Goal: Task Accomplishment & Management: Complete application form

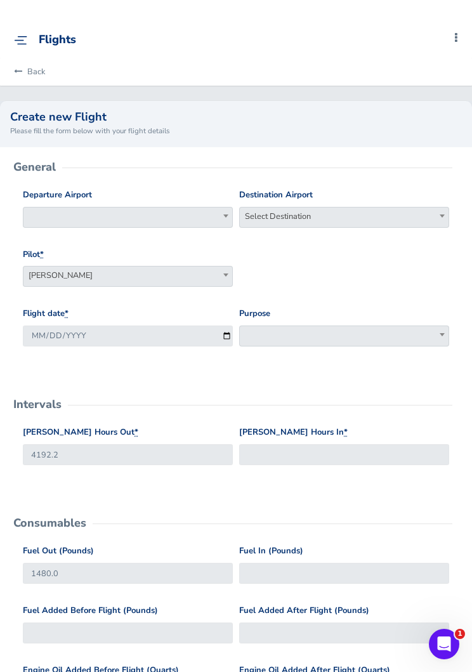
click at [72, 222] on span at bounding box center [128, 217] width 210 height 21
click at [74, 244] on input "search" at bounding box center [128, 238] width 204 height 19
type input "kilm"
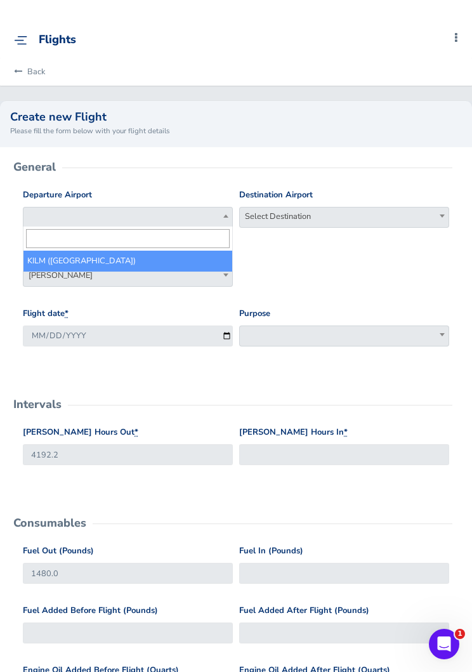
select select "KILM"
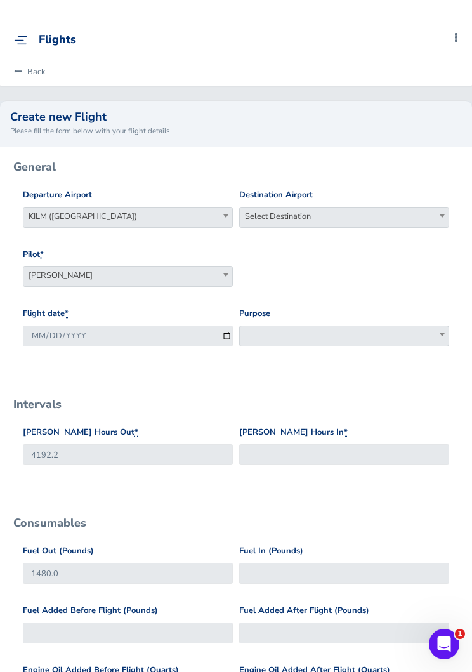
click at [318, 225] on span "Select Destination" at bounding box center [344, 217] width 210 height 21
click at [318, 246] on input "search" at bounding box center [344, 238] width 204 height 19
type input "kavl"
select select "KAVL"
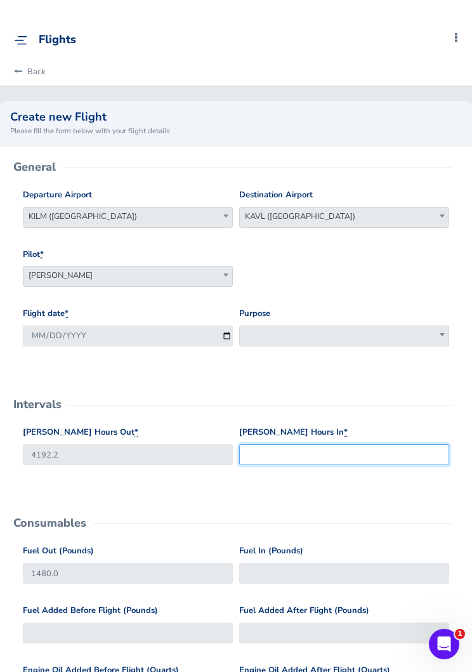
click at [332, 445] on input "Hobbs Hours In *" at bounding box center [344, 454] width 210 height 21
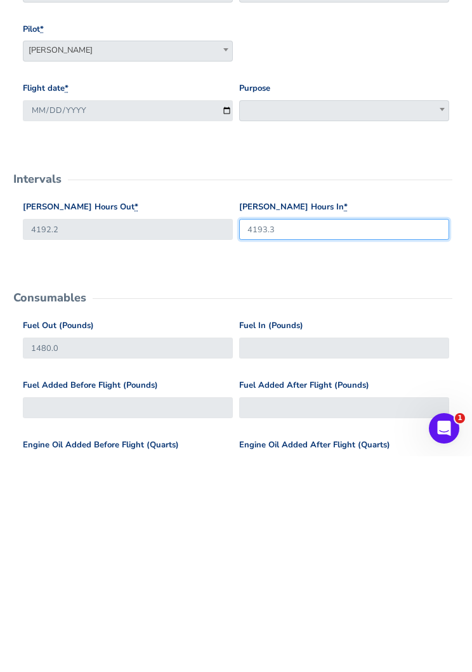
type input "4193.3"
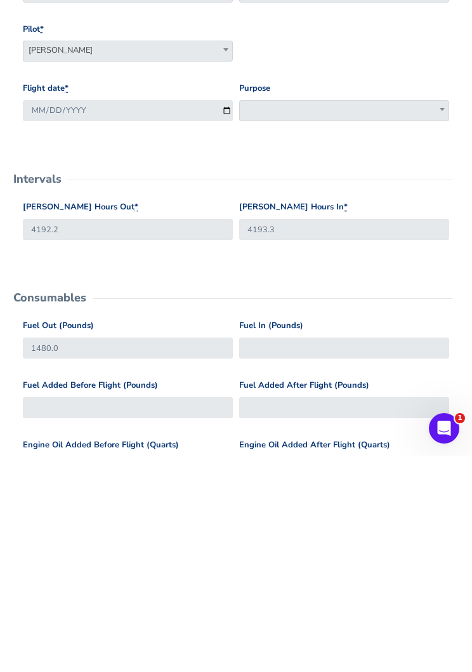
click at [341, 316] on span at bounding box center [344, 326] width 210 height 21
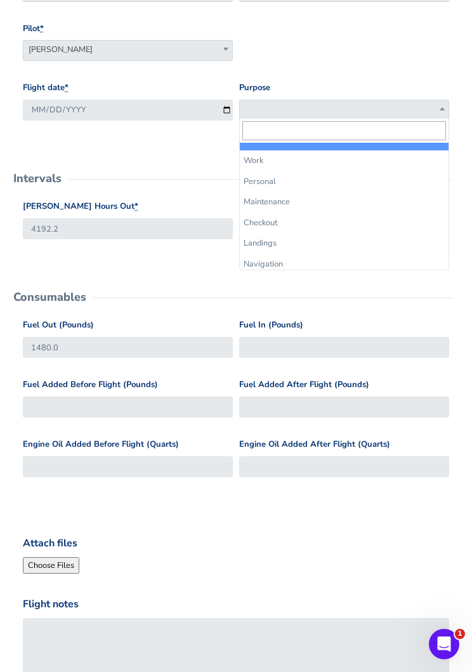
select select "Work"
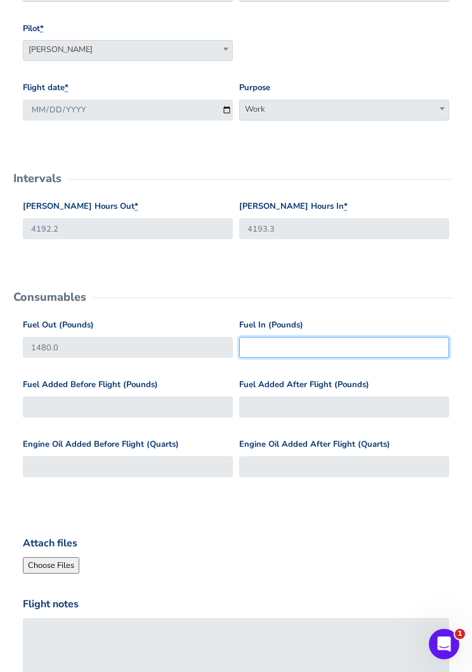
click at [334, 346] on input "Fuel In (Pounds)" at bounding box center [344, 347] width 210 height 21
type input "1000"
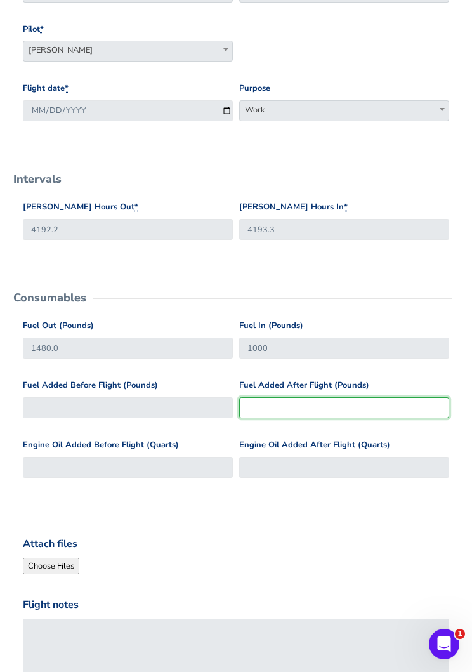
click at [343, 401] on input "Fuel Added After Flight (Pounds)" at bounding box center [344, 407] width 210 height 21
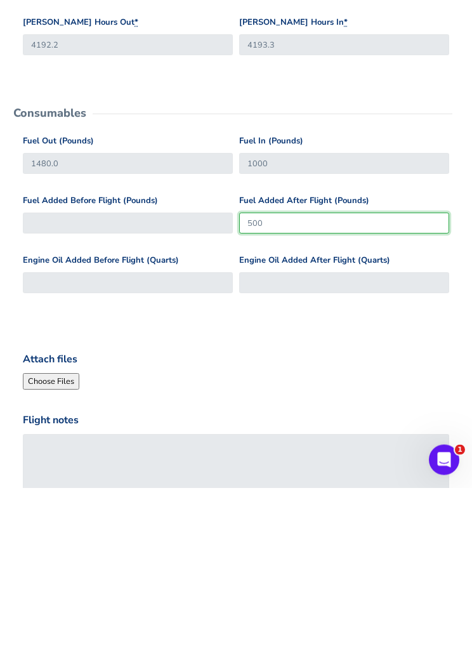
type input "500"
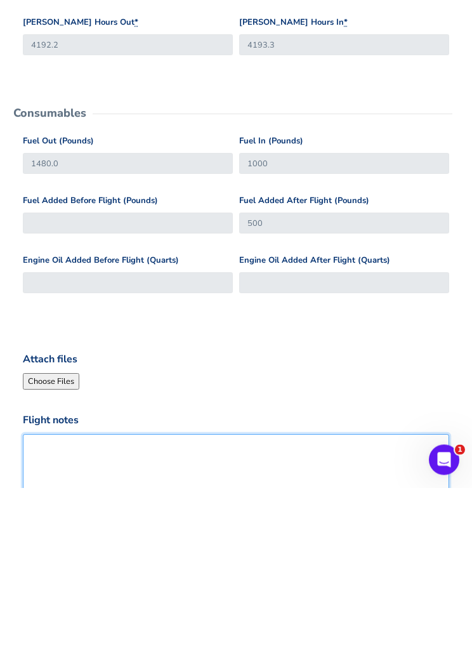
click at [58, 619] on textarea "Flight notes" at bounding box center [236, 654] width 426 height 70
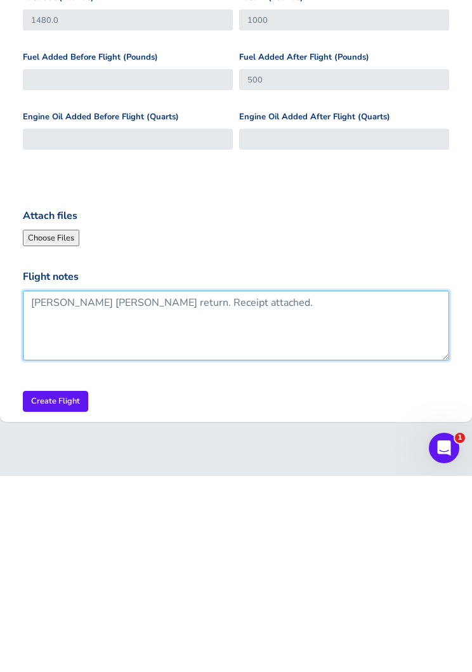
type textarea "[PERSON_NAME] [PERSON_NAME] return. Receipt attached."
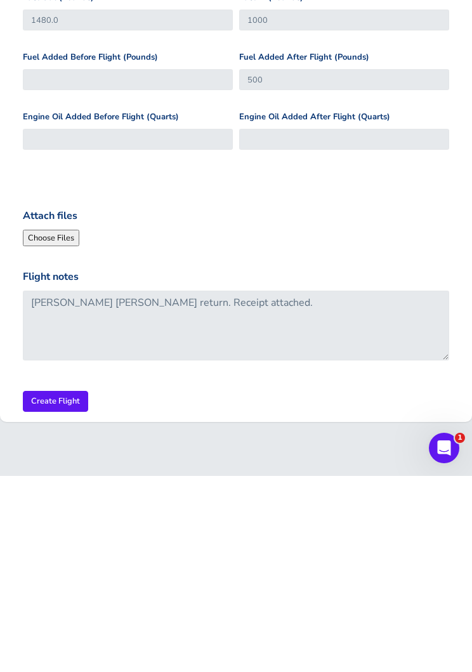
click at [44, 587] on input "Create Flight" at bounding box center [55, 597] width 65 height 21
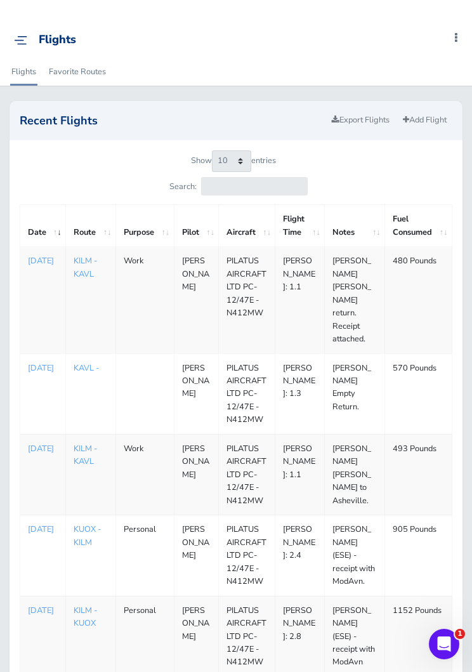
click at [88, 272] on link "KILM - KAVL" at bounding box center [85, 267] width 23 height 24
click at [53, 263] on p "Aug 20, 2025" at bounding box center [43, 260] width 30 height 13
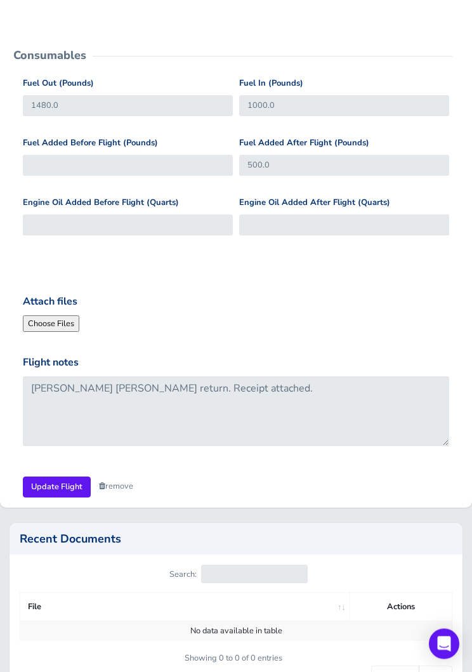
scroll to position [449, 0]
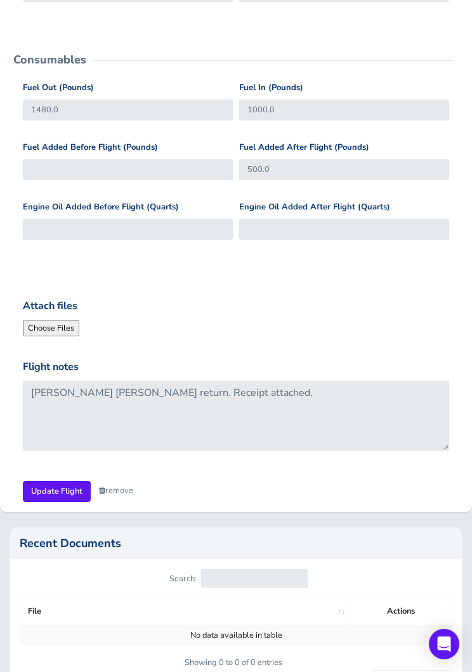
click at [56, 325] on input "Attach files" at bounding box center [109, 328] width 173 height 16
type input "C:\fakepath\image.jpg"
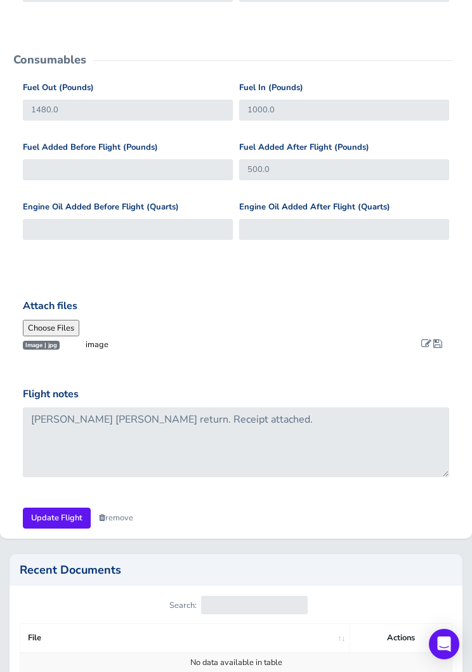
click at [442, 338] on div at bounding box center [432, 344] width 23 height 13
click at [426, 339] on span at bounding box center [426, 343] width 10 height 10
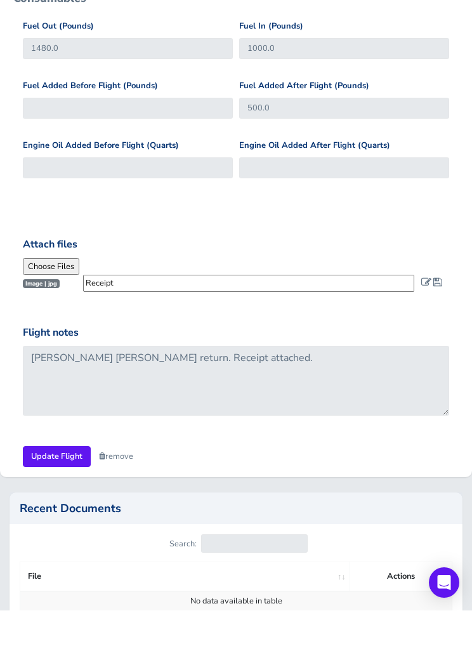
type input "Receipt"
click at [438, 338] on span at bounding box center [437, 343] width 9 height 10
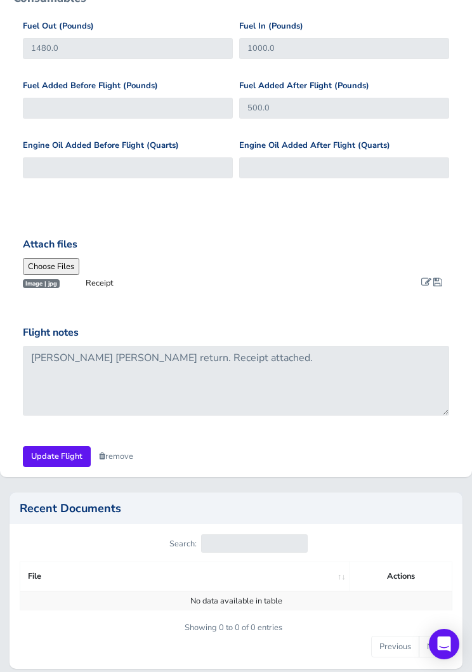
click at [44, 456] on input "Update Flight" at bounding box center [57, 456] width 68 height 21
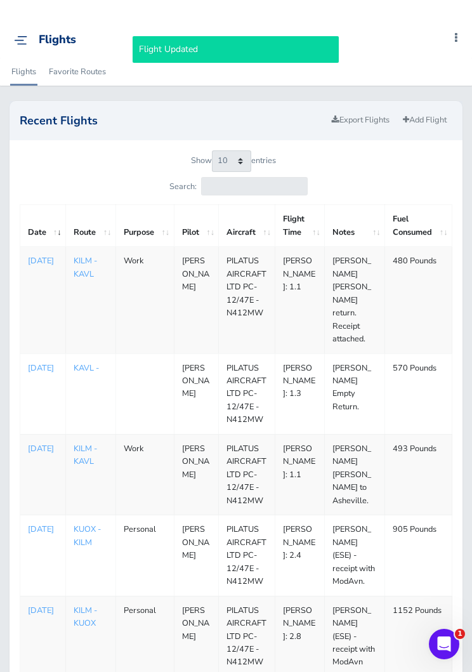
click at [49, 442] on p "[DATE]" at bounding box center [43, 448] width 30 height 13
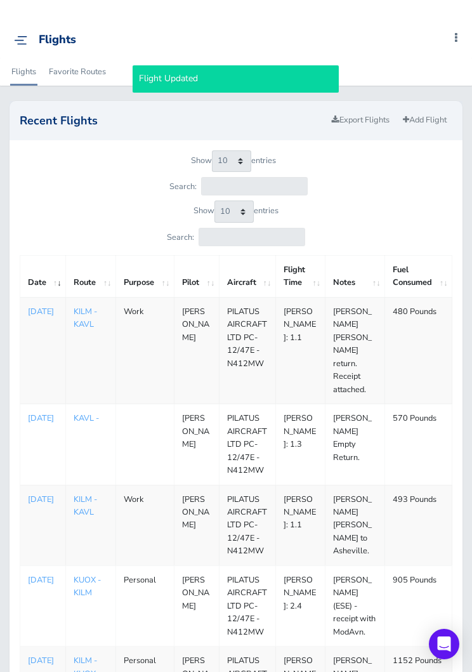
click at [37, 412] on p "[DATE]" at bounding box center [43, 418] width 30 height 13
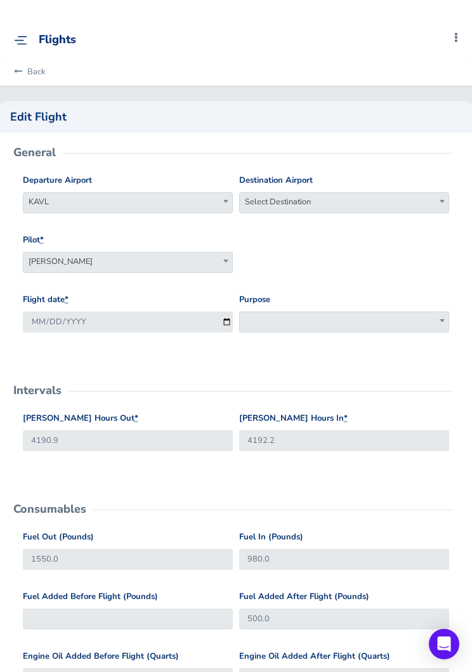
click at [404, 324] on span at bounding box center [344, 322] width 210 height 21
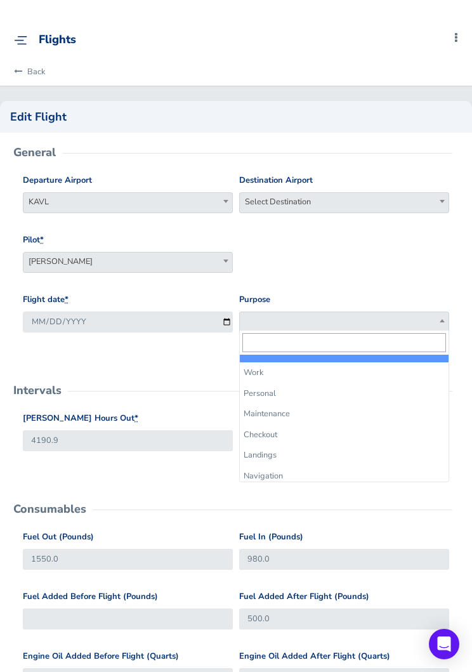
select select "Work"
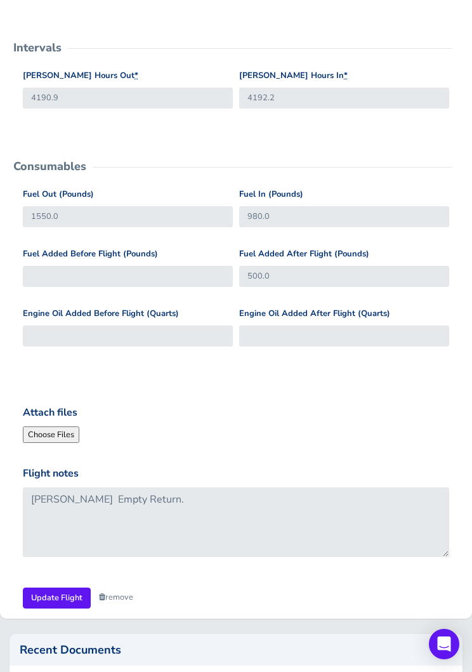
scroll to position [339, 0]
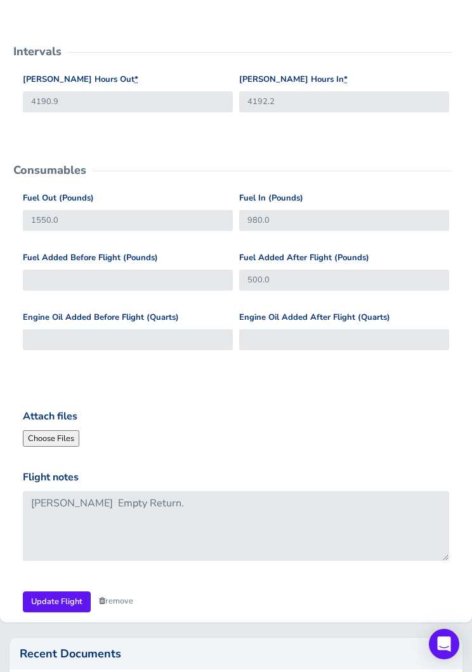
click at [56, 599] on input "Update Flight" at bounding box center [57, 601] width 68 height 21
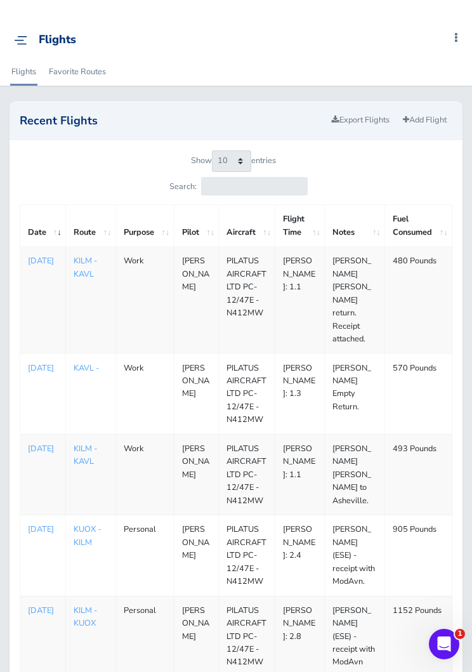
click at [48, 267] on p "[DATE]" at bounding box center [43, 260] width 30 height 13
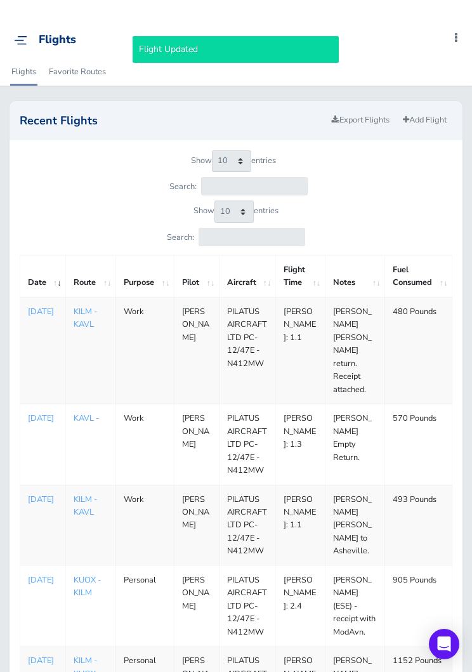
click at [48, 493] on p "[DATE]" at bounding box center [43, 499] width 30 height 13
